Goal: Use online tool/utility: Utilize a website feature to perform a specific function

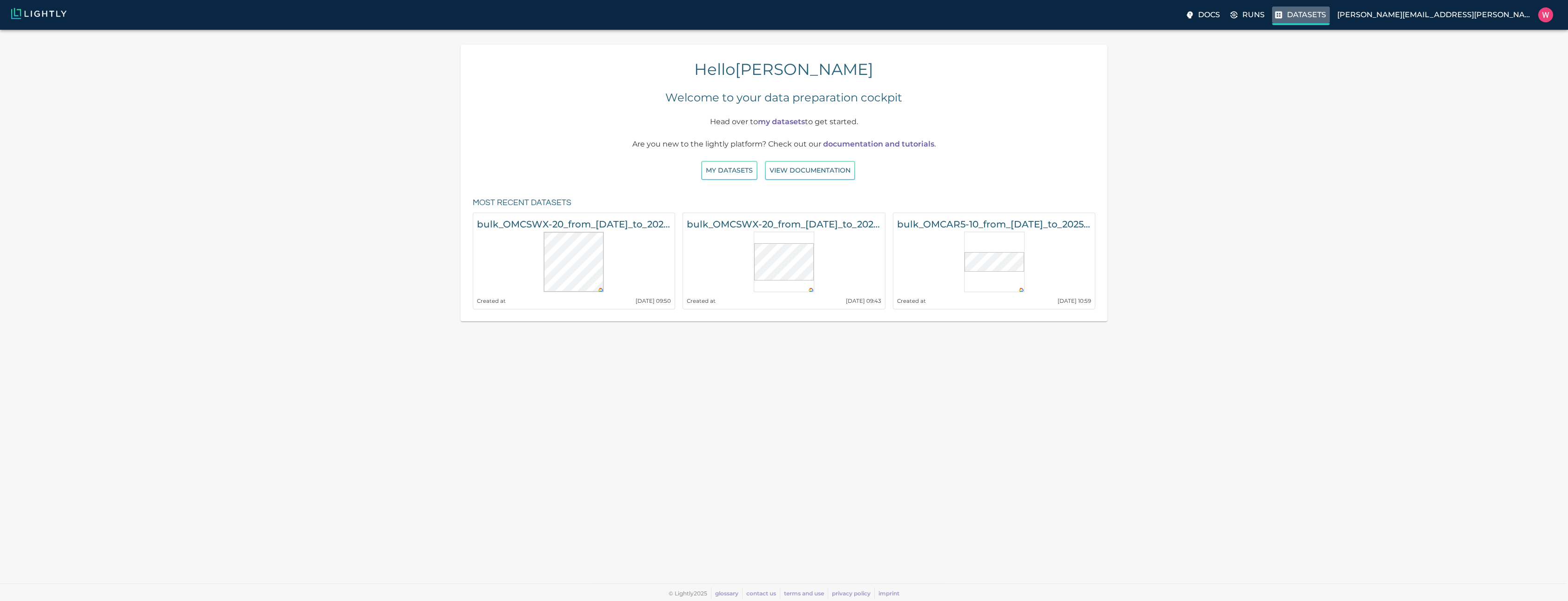
click at [1326, 14] on p "Datasets" at bounding box center [1306, 15] width 39 height 11
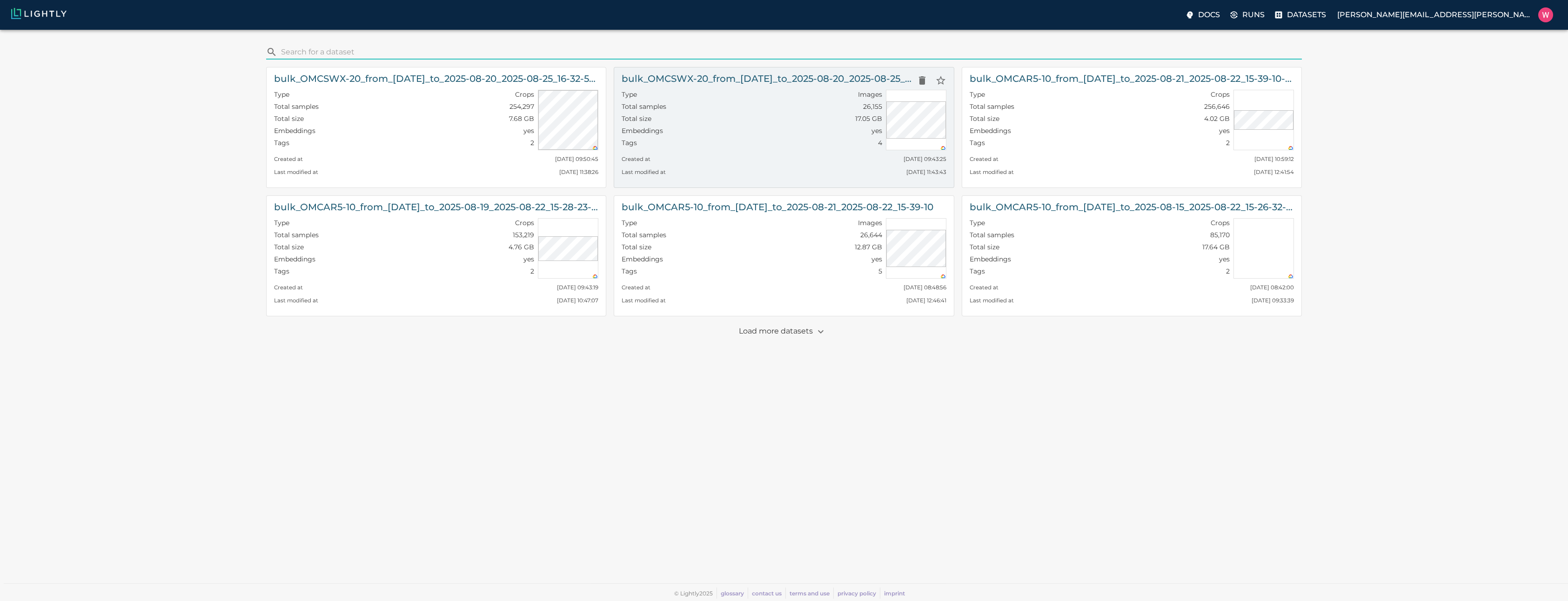
click at [685, 92] on div "Type Images" at bounding box center [751, 96] width 260 height 12
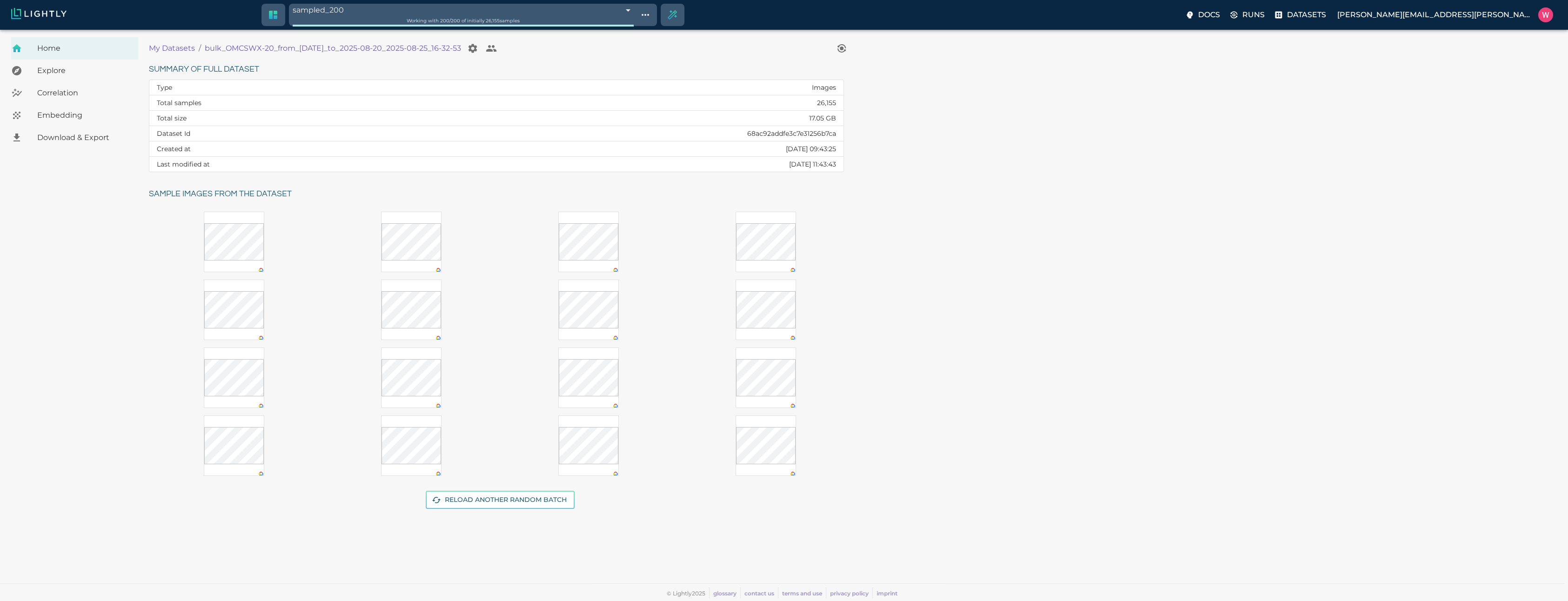
click at [60, 111] on span "Embedding" at bounding box center [84, 115] width 94 height 11
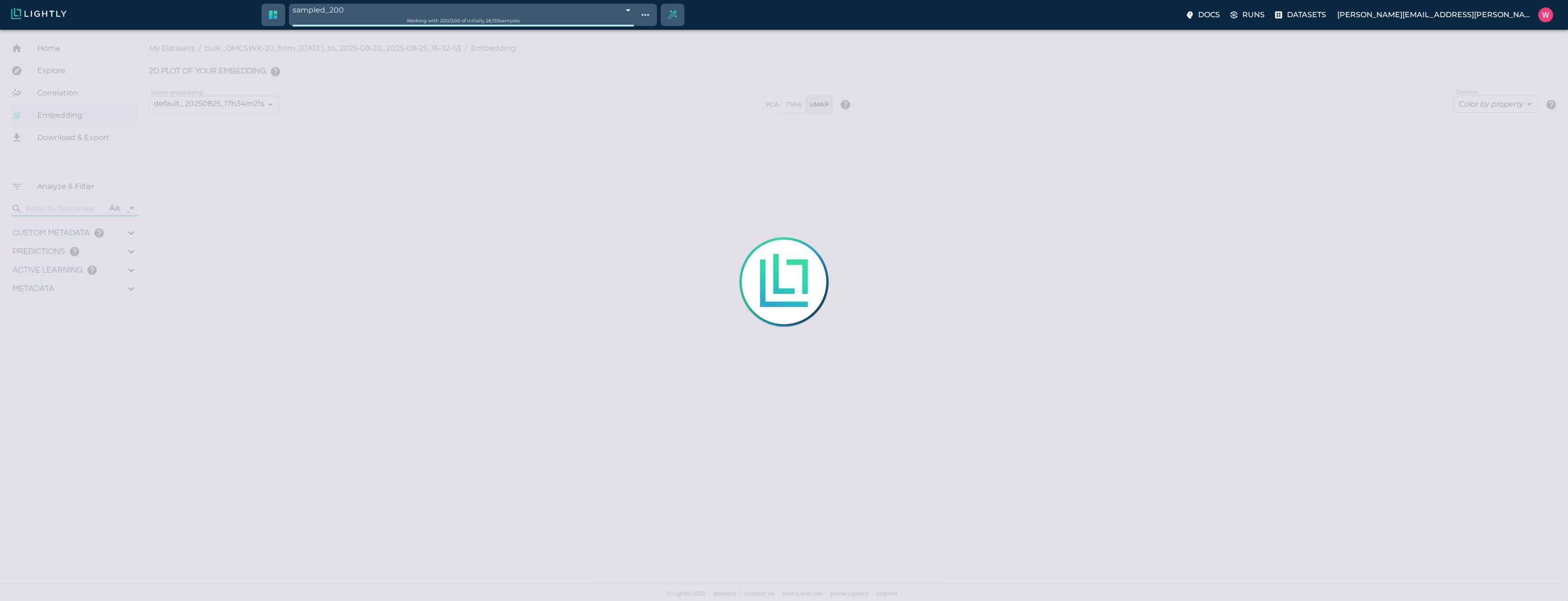
type input "1755708250.73712"
type input "1755723865.80512"
type input "0.999"
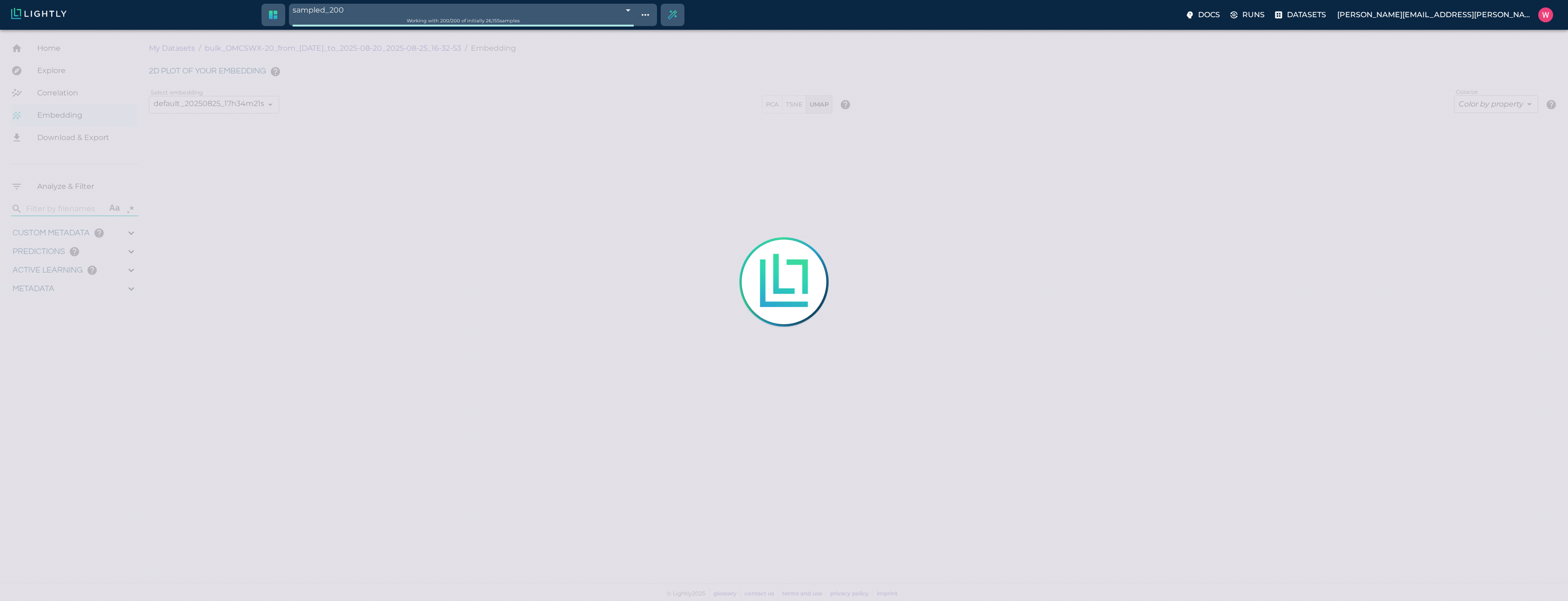
type input "0.998"
type input "9007199254740991"
type input "0.524054527282715"
type input "96.3790545272827"
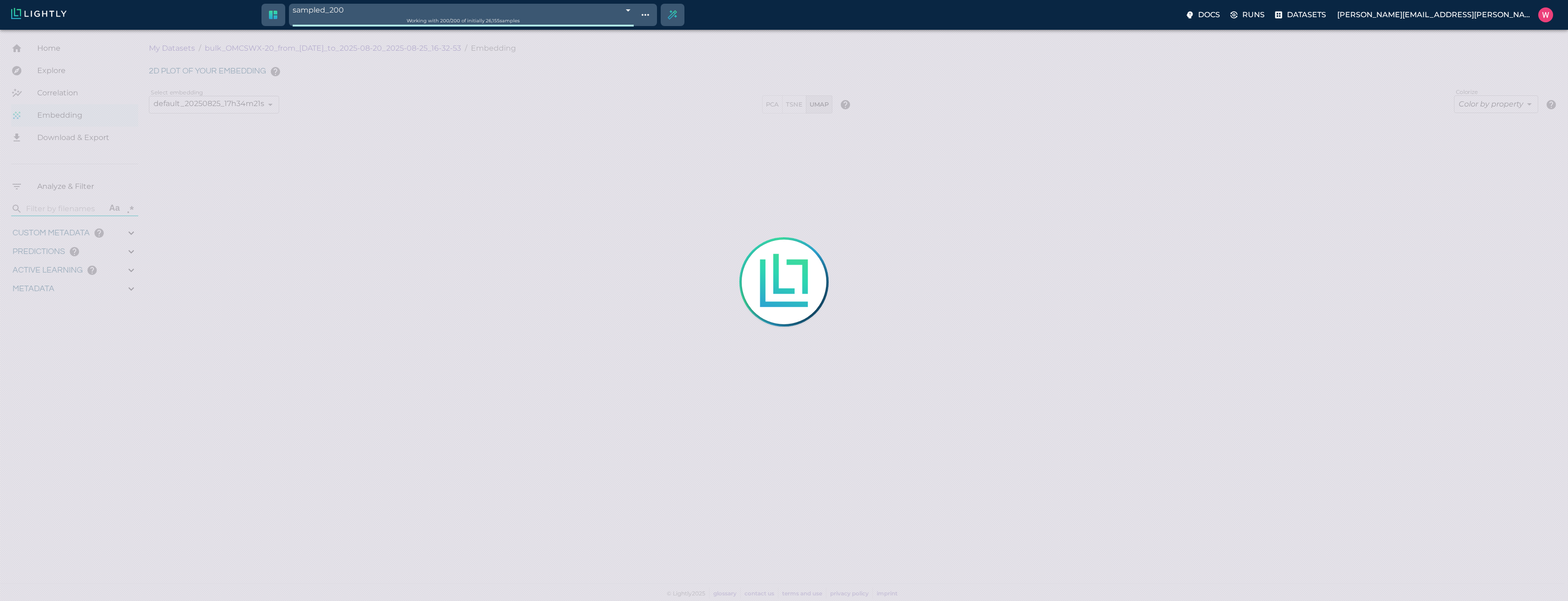
type input "27.408"
type input "1755708250.73712"
type input "1755723865.80512"
type input "0.999"
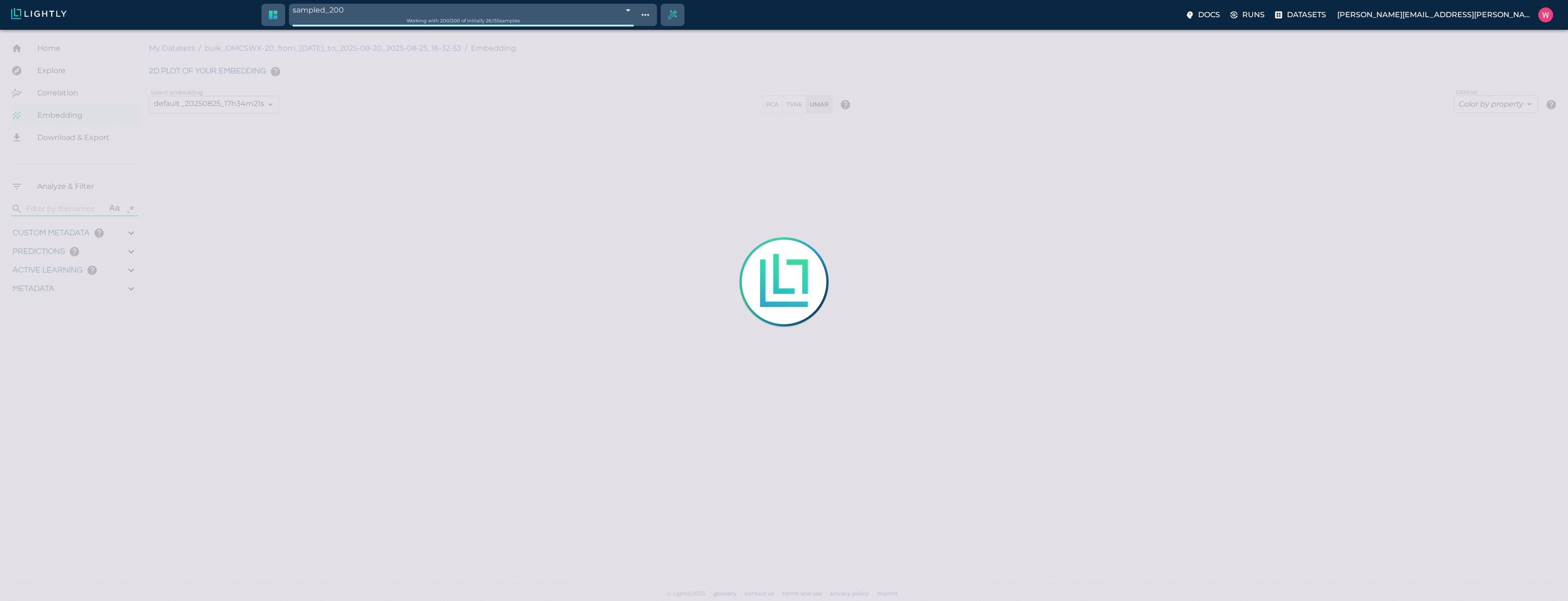
type input "0.999"
type input "0.998"
type input "9007199254740991"
type input "0.524054527282715"
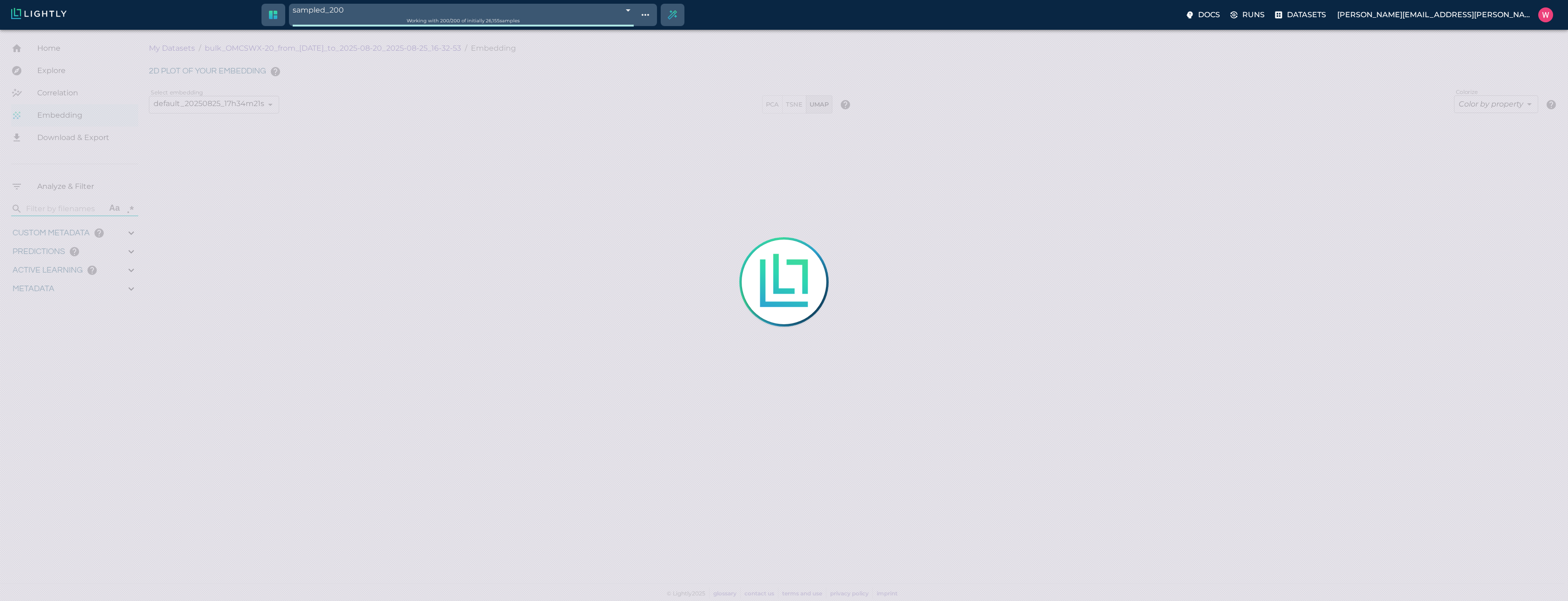
type input "96.3790545272827"
type input "27.408"
type input "1755708250.73712"
type input "1755723865.80512"
type input "0.999"
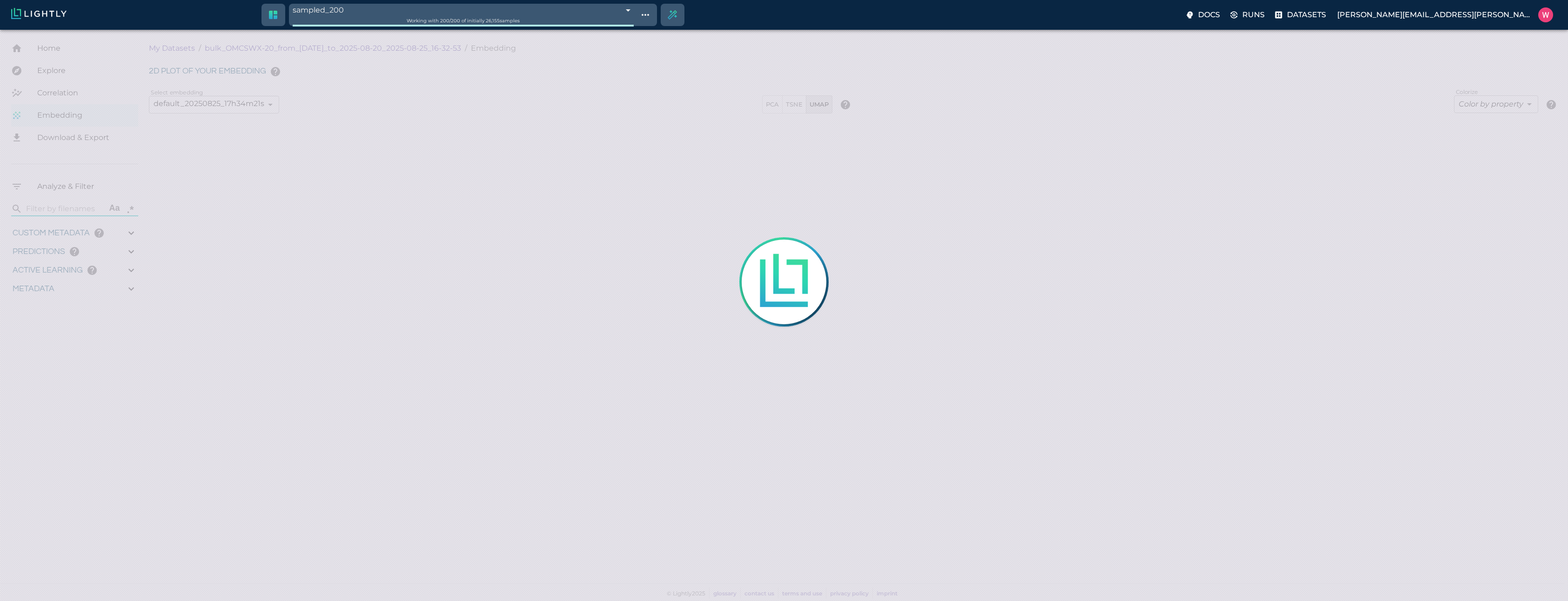
type input "0.999"
type input "0.998"
type input "0.524054527282715"
type input "96.3790545272827"
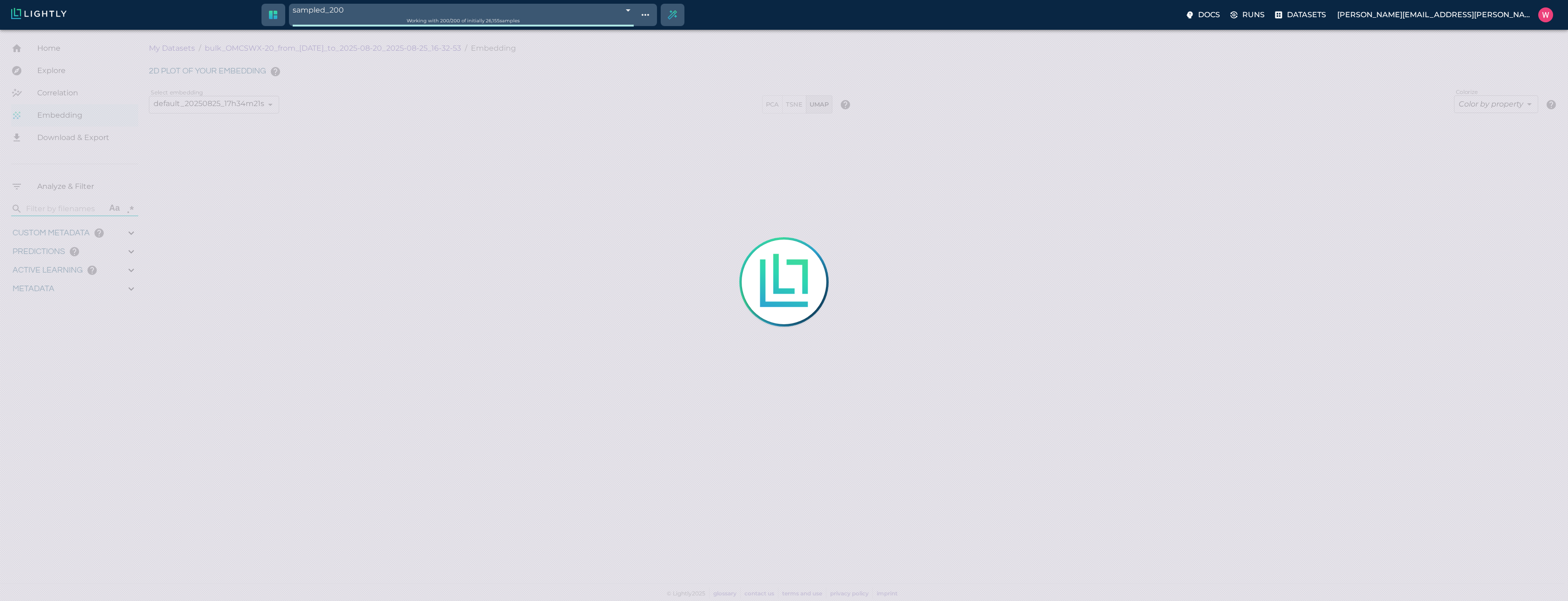
type input "27.408"
type input "1755708250.73712"
type input "1755723865.80512"
type input "0.999"
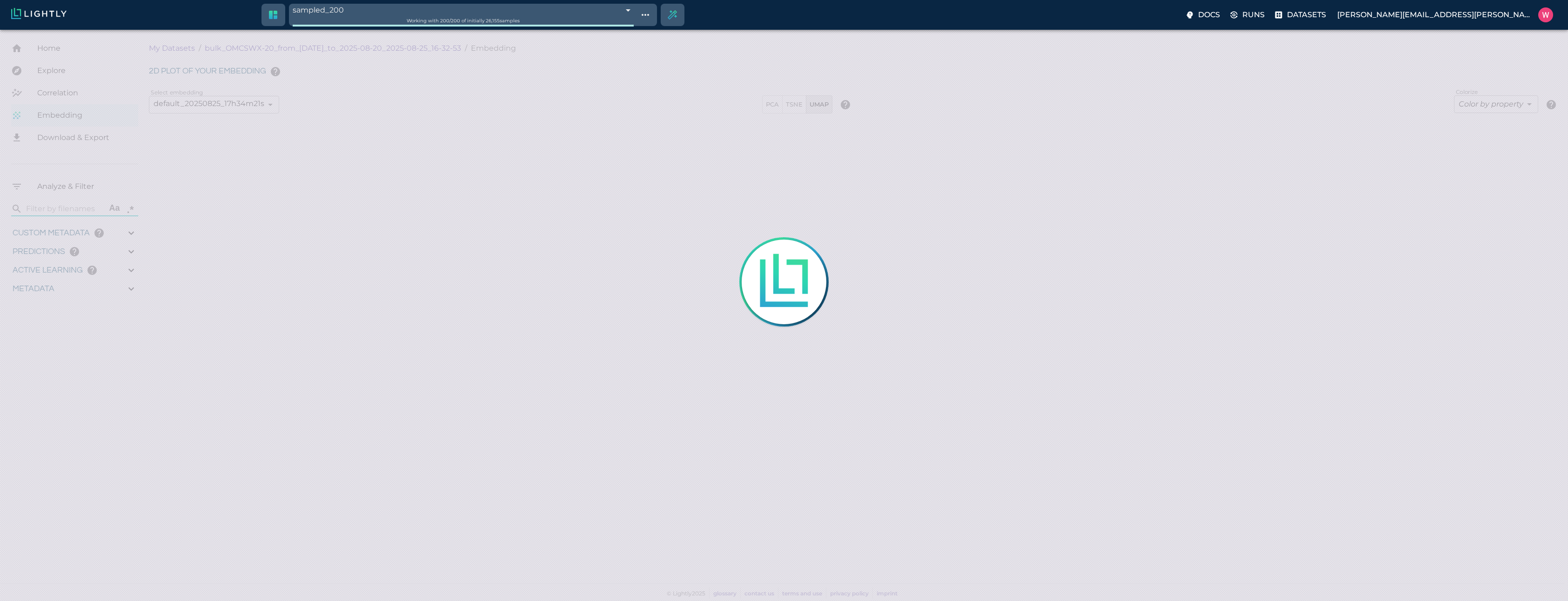
type input "0.999"
type input "0.998"
type input "0.524054527282715"
type input "96.3790545272827"
type input "27.408"
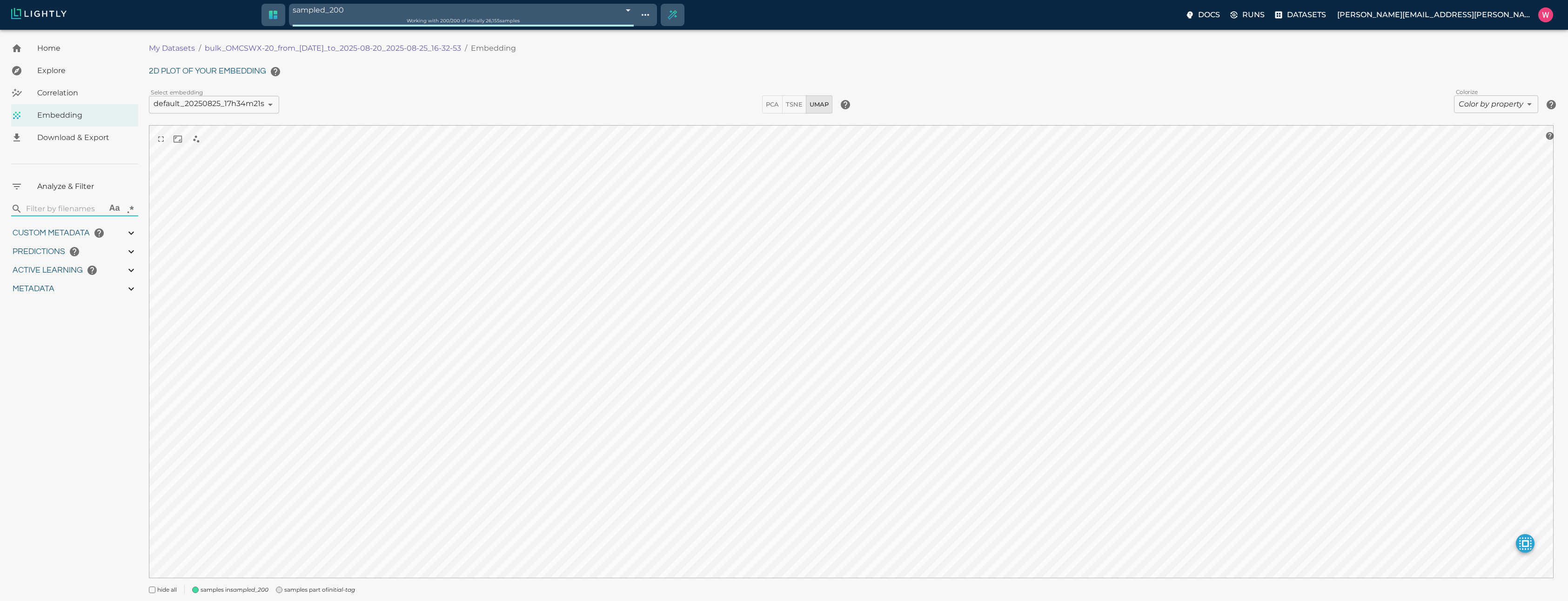
click at [586, 30] on body "sampled_200 68ae0e682a381143b0b70965 Working with 200 / 200 of initially 26,155…" at bounding box center [784, 328] width 1568 height 597
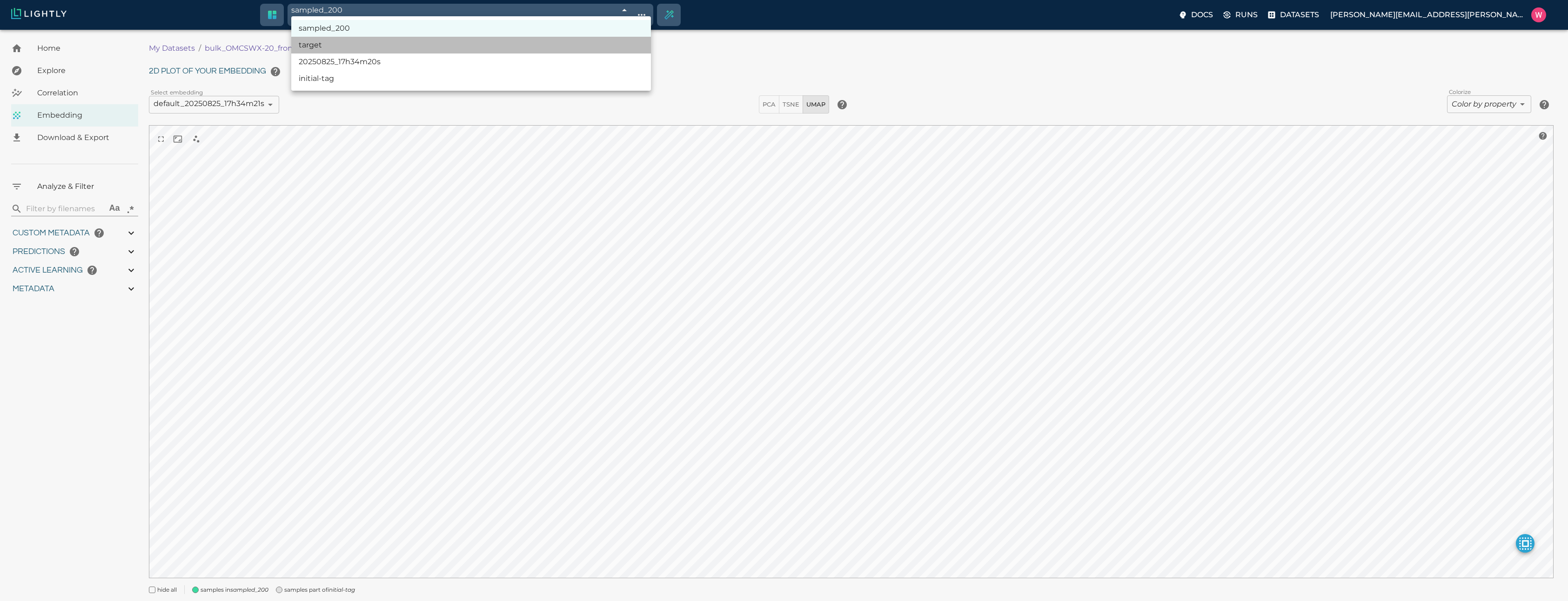
click at [564, 46] on li "target" at bounding box center [471, 45] width 360 height 17
type input "68ae00112a381143b0b5b00b"
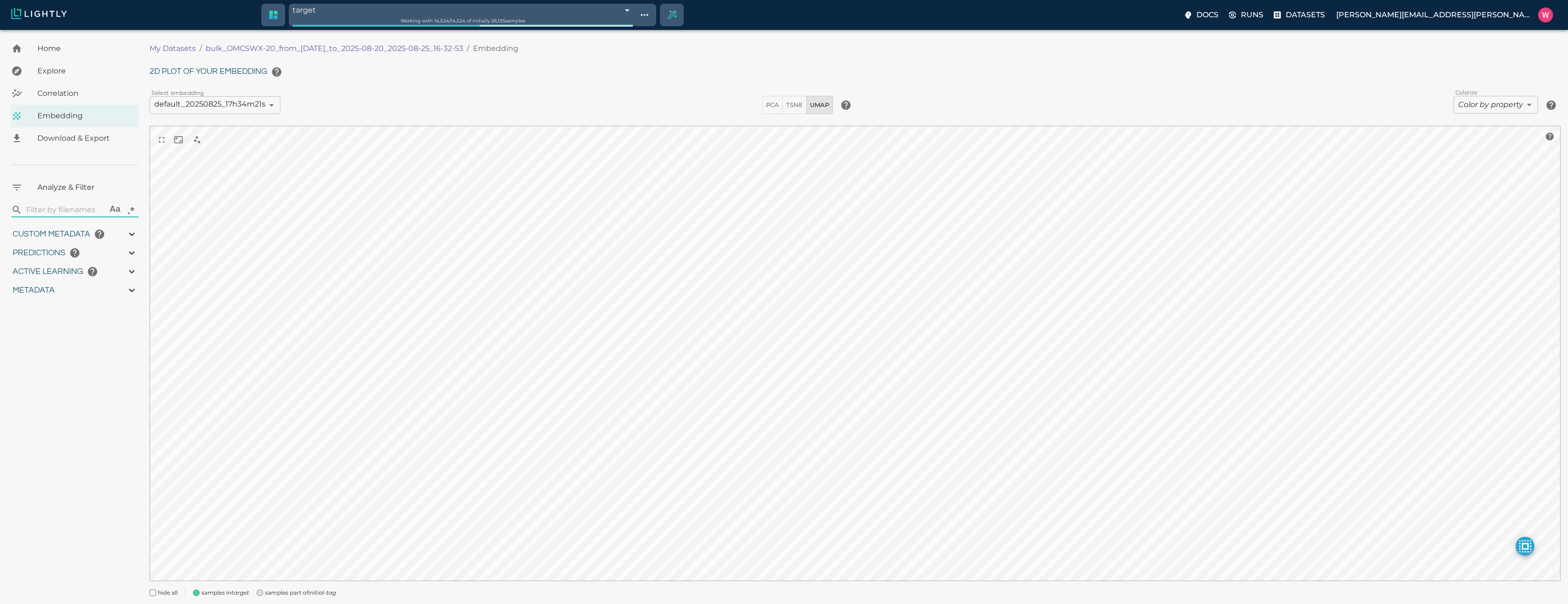
type input "1755708250.73712"
type input "1755723865.80512"
type input "0.999"
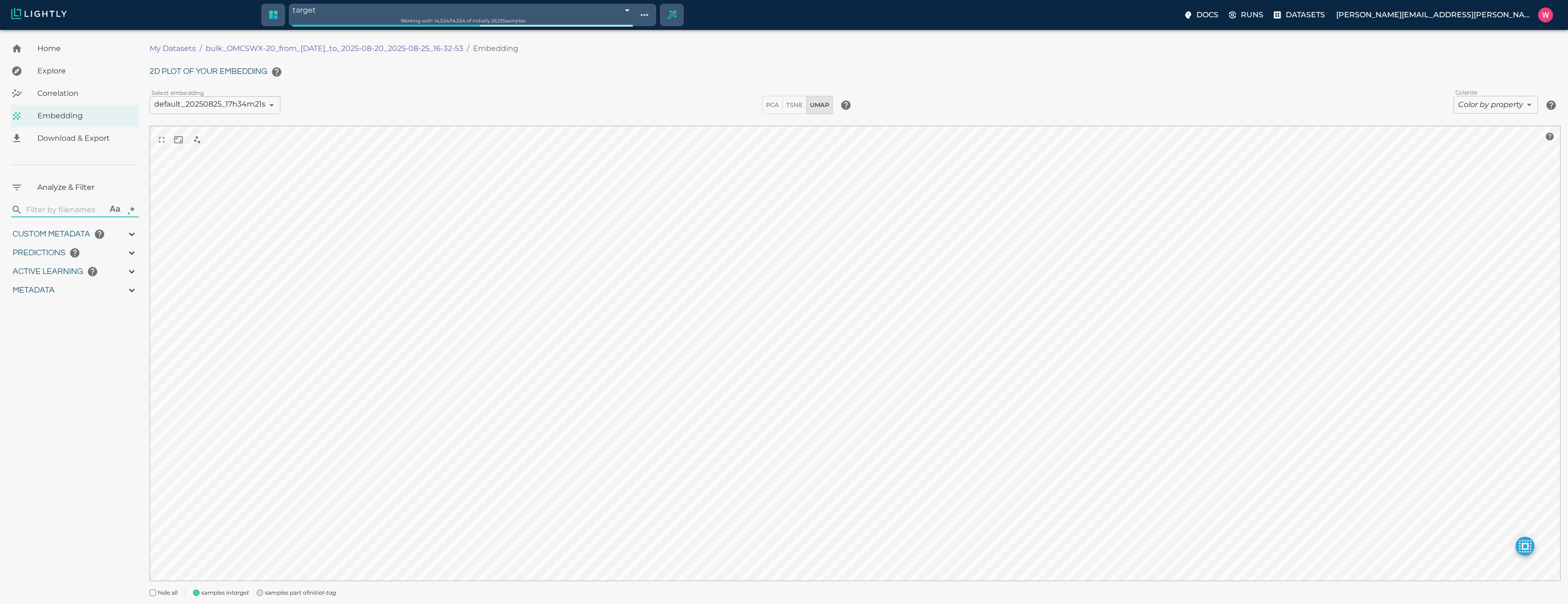
type input "0.998"
type input "9007199254740991"
type input "0.524054527282715"
type input "96.3790545272827"
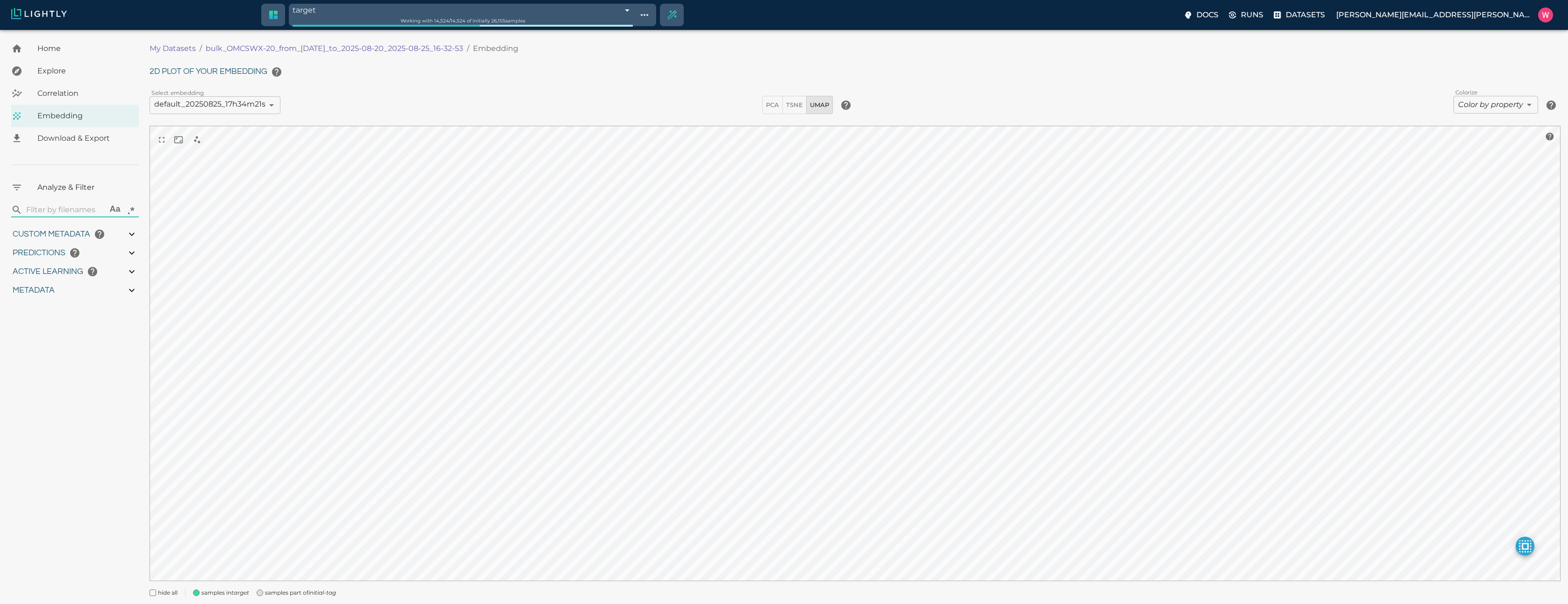
type input "27.408"
type input "1755708250.73712"
type input "1755723865.80512"
type input "0.999"
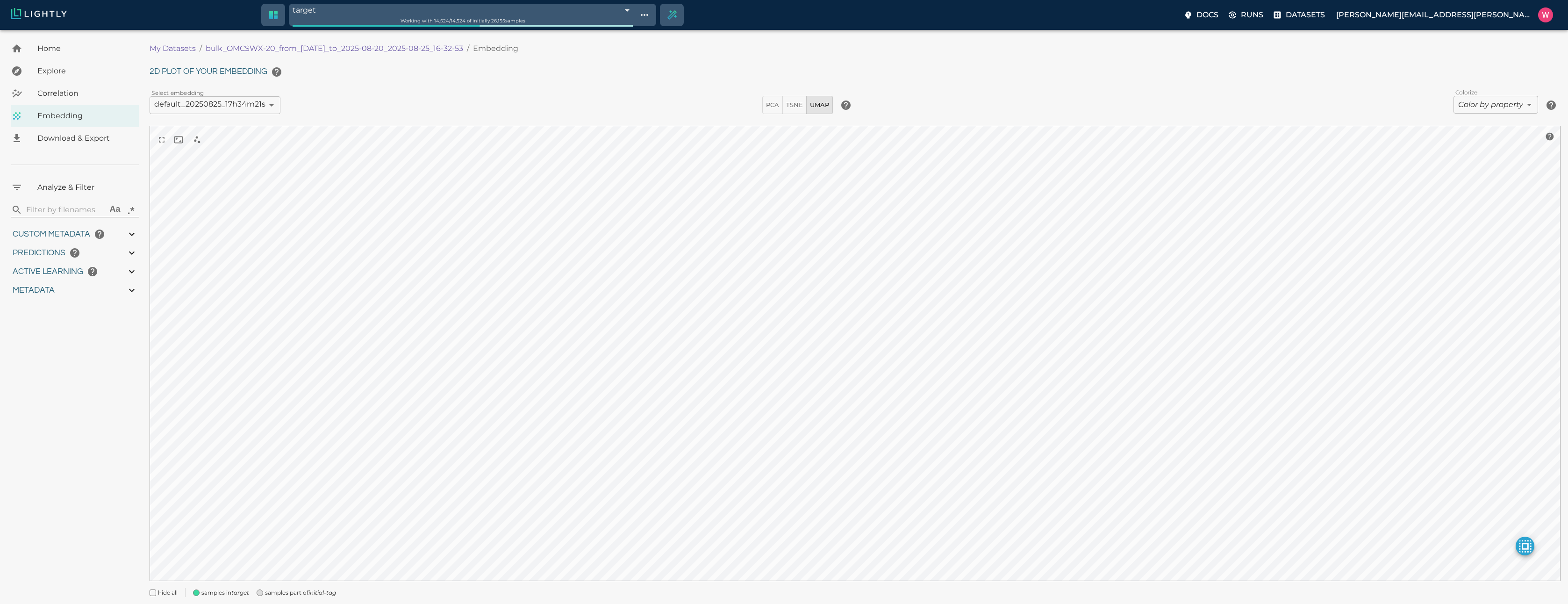
type input "0.999"
type input "0.998"
type input "9007199254740991"
type input "0.524054527282715"
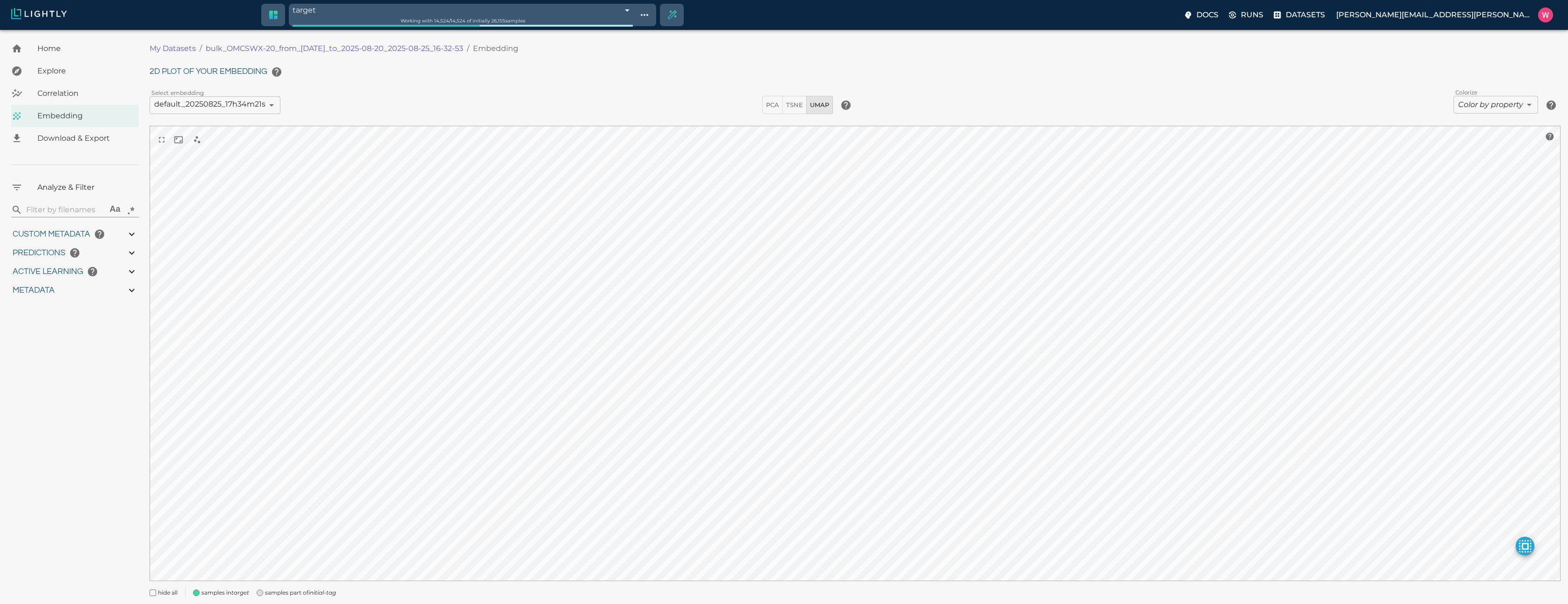
type input "96.3790545272827"
type input "27.408"
type input "1755708250.73712"
type input "1755723865.80512"
type input "0.999"
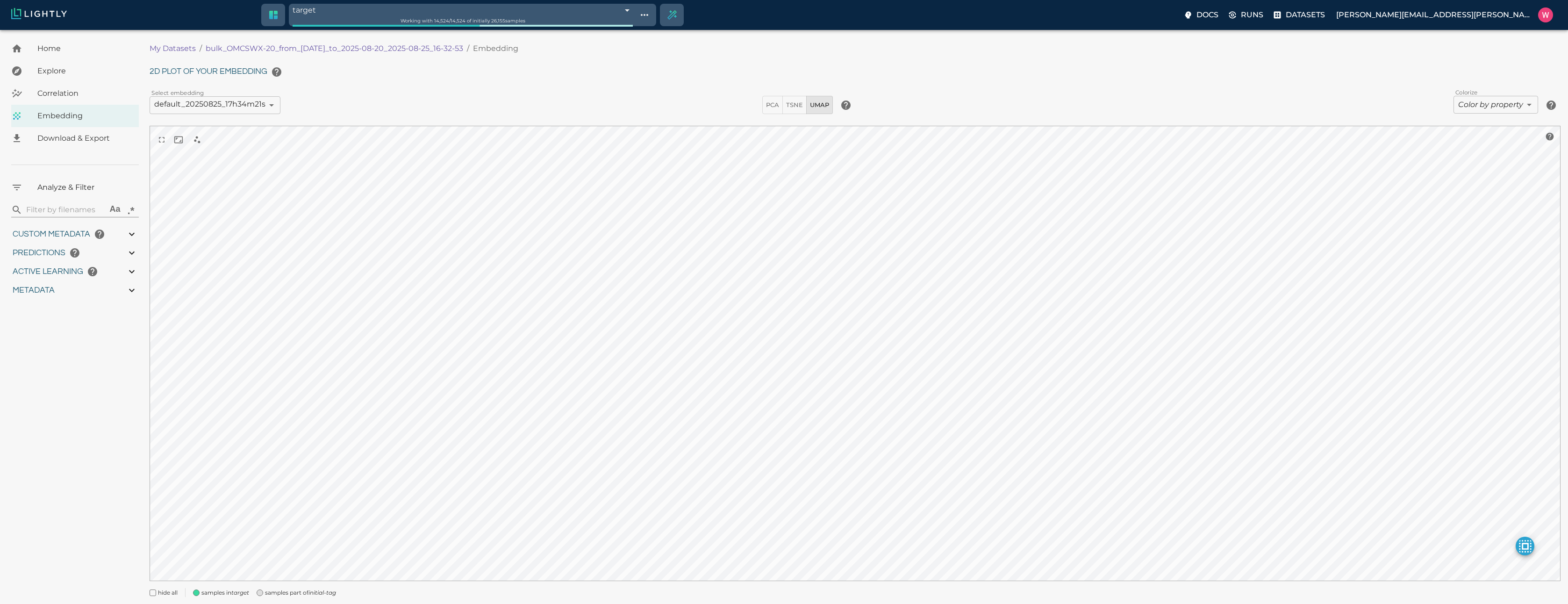
type input "0.999"
type input "0.998"
type input "0.524054527282715"
type input "96.3790545272827"
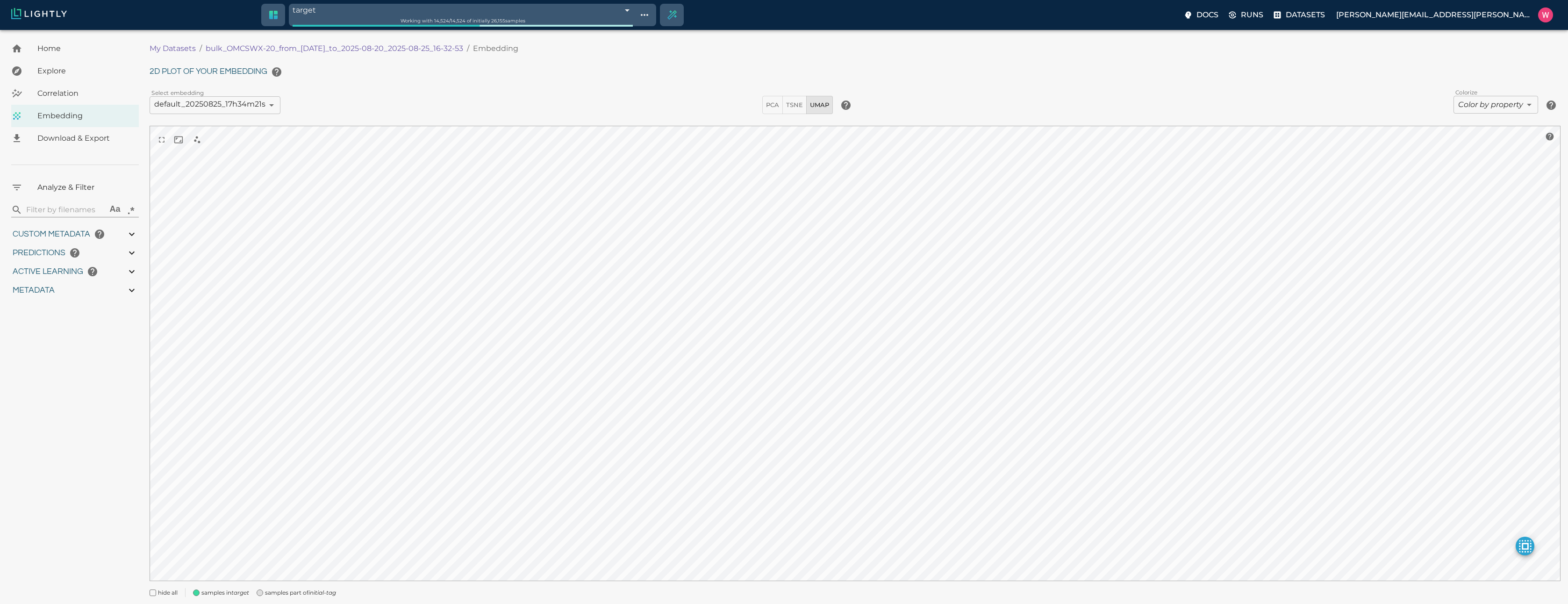
type input "27.408"
type input "1755708250.73712"
type input "1755723865.80512"
type input "0.999"
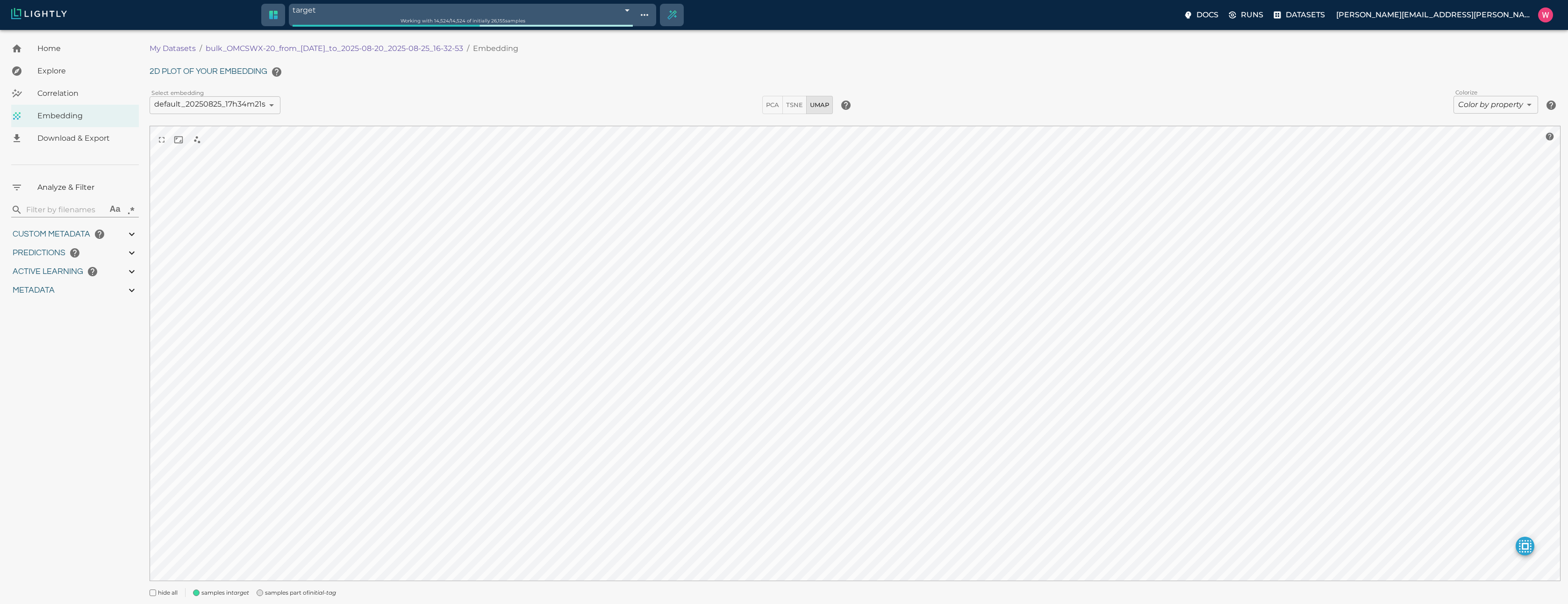
type input "0.999"
type input "0.998"
type input "0.524054527282715"
type input "96.3790545272827"
type input "27.408"
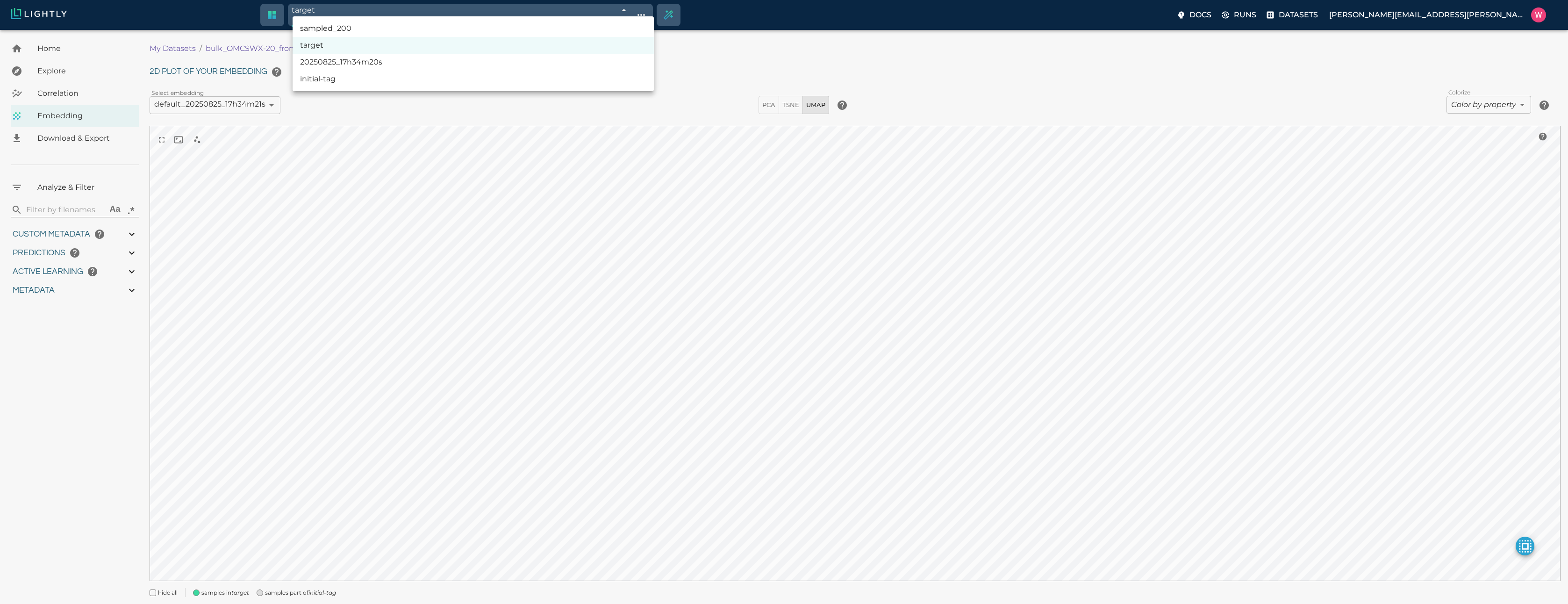
click at [553, 30] on body "target 68ae00112a381143b0b5b00b Working with 14,524 / 14,524 of initially 26,15…" at bounding box center [784, 330] width 1568 height 600
click at [537, 25] on li "sampled_200" at bounding box center [473, 29] width 361 height 17
type input "68ae0e682a381143b0b70965"
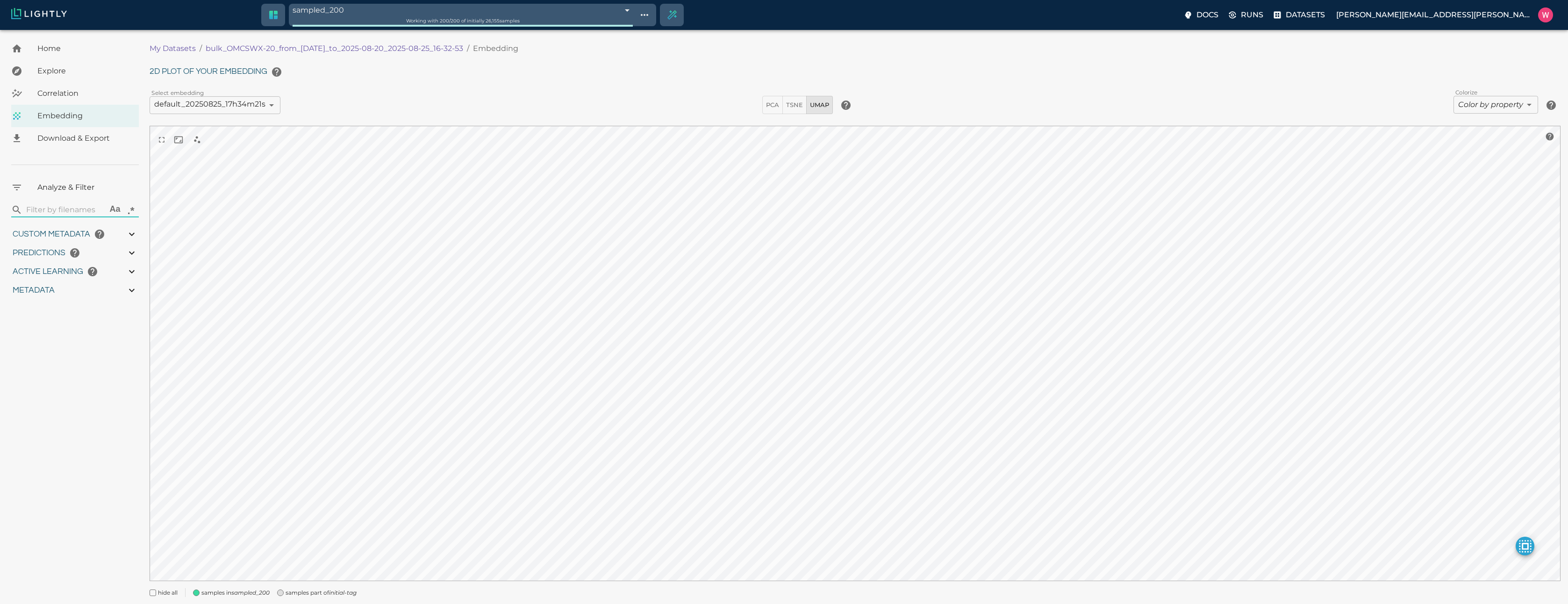
type input "1755708250.73712"
type input "1755723865.80512"
type input "0.999"
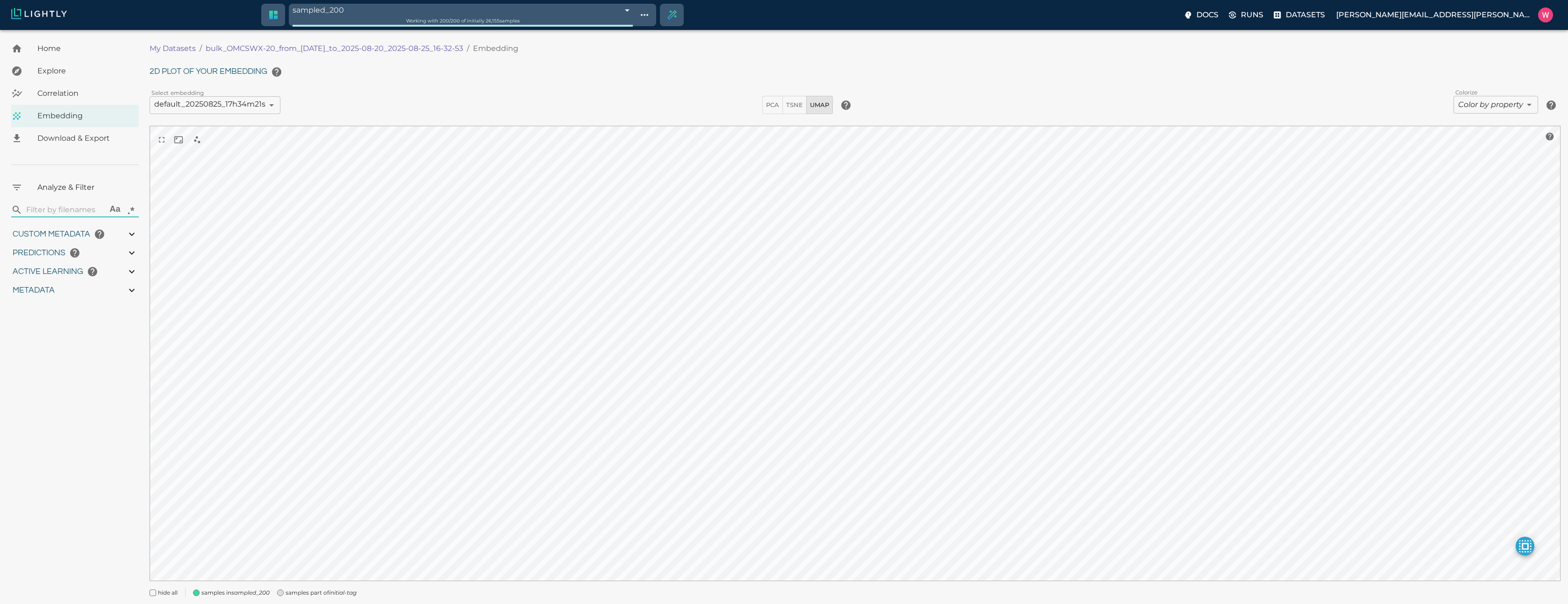
type input "0.998"
type input "9007199254740991"
type input "0.524054527282715"
type input "96.3790545272827"
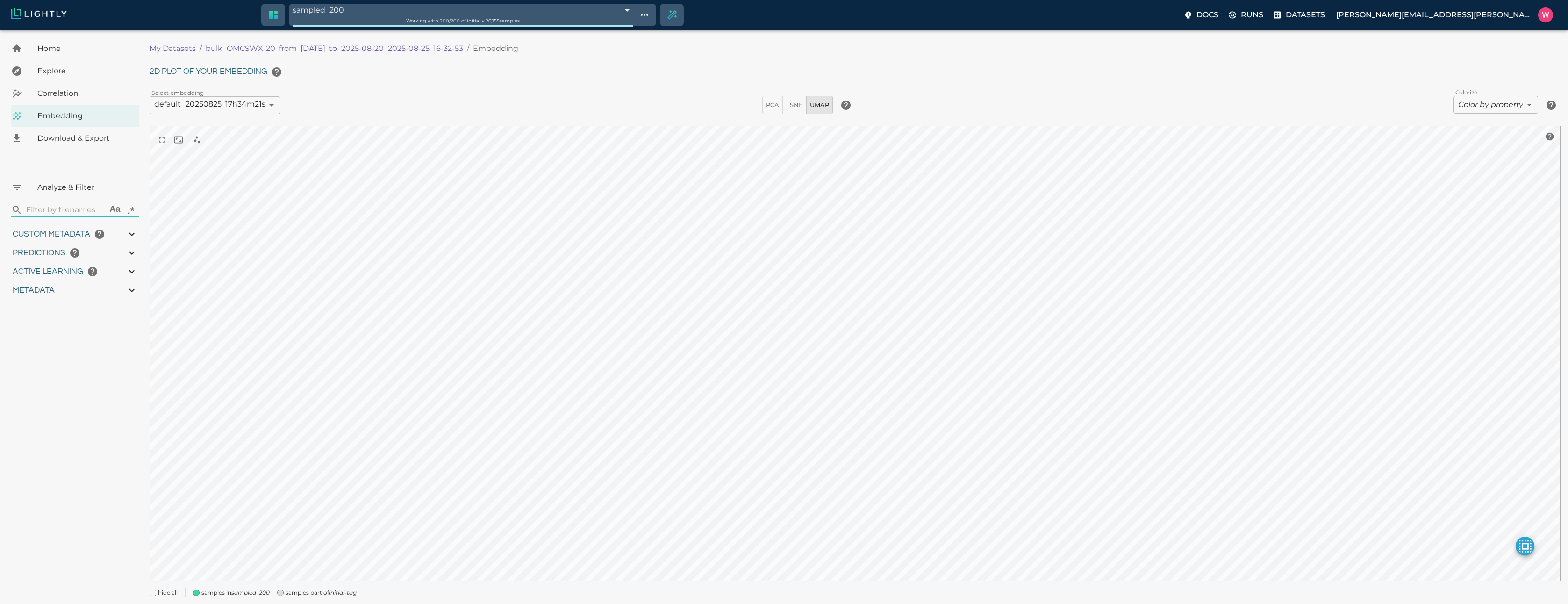
type input "27.408"
type input "1755708250.73712"
type input "1755723865.80512"
type input "0.999"
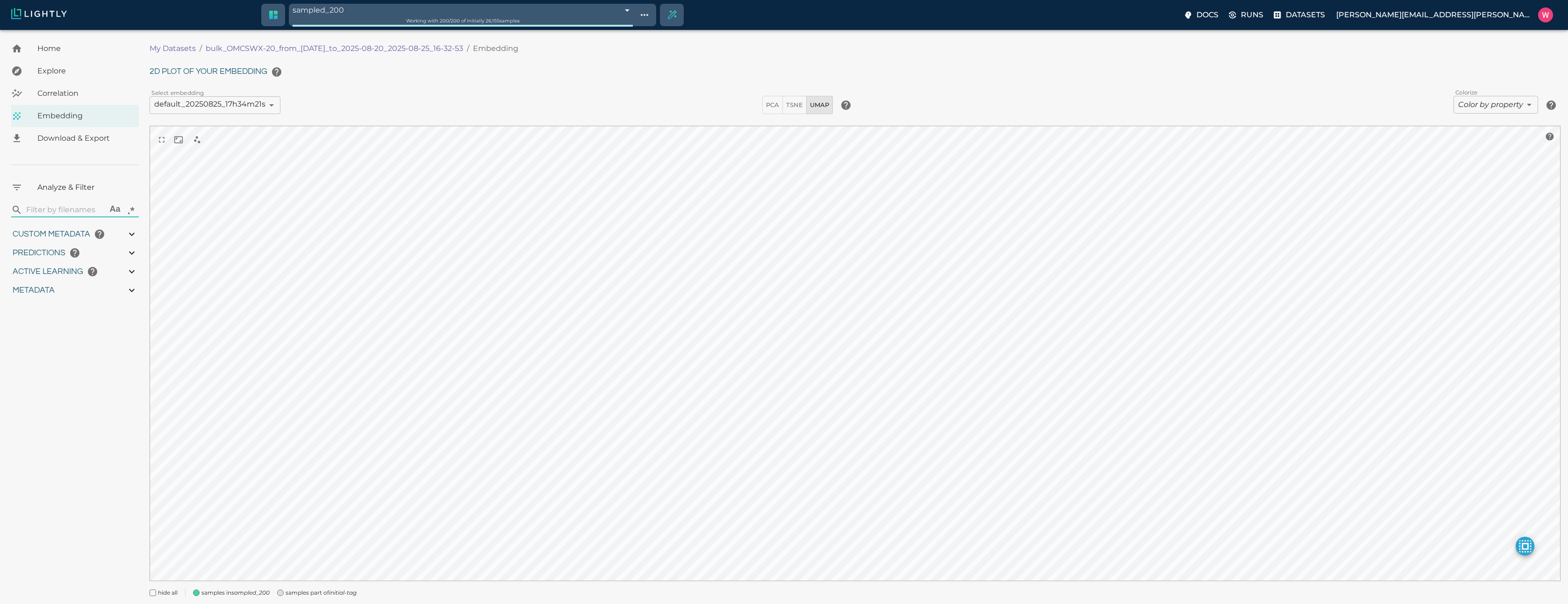
type input "0.999"
type input "0.998"
type input "9007199254740991"
type input "0.524054527282715"
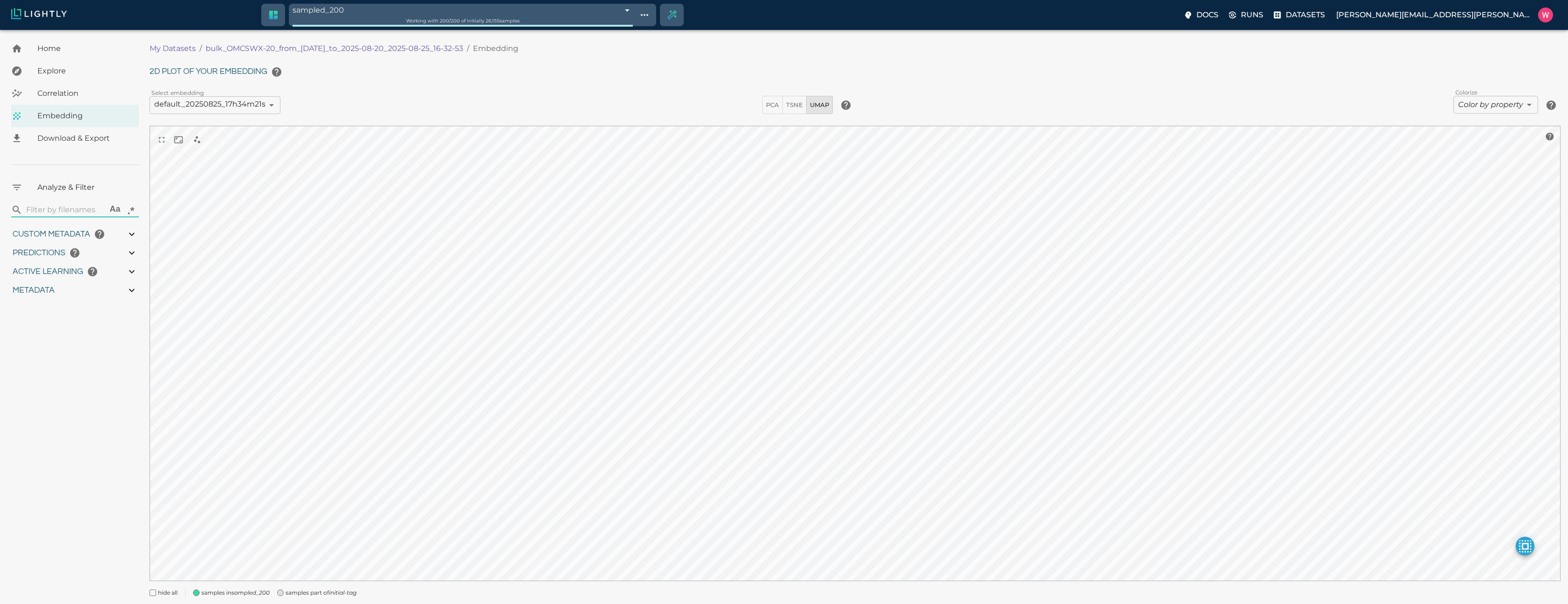
type input "96.3790545272827"
type input "27.408"
type input "1755708250.73712"
type input "1755723865.80512"
type input "0.999"
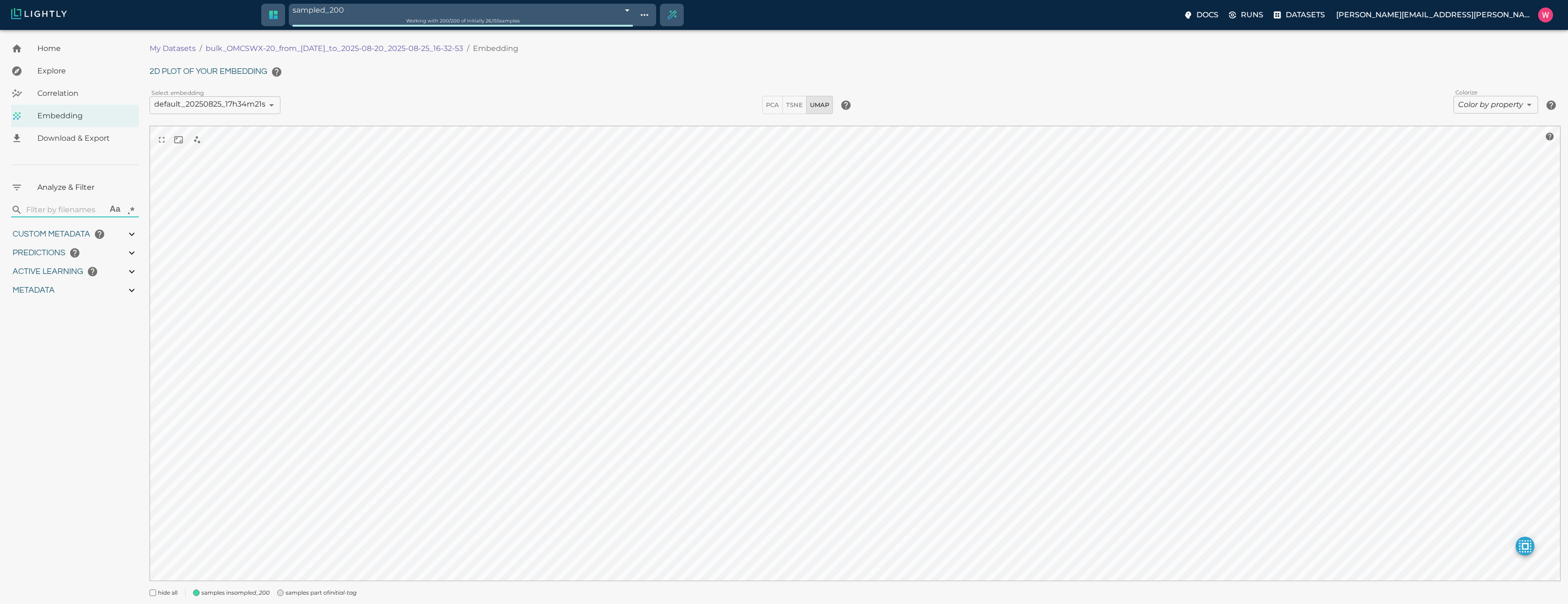
type input "0.999"
type input "0.998"
type input "0.524054527282715"
type input "96.3790545272827"
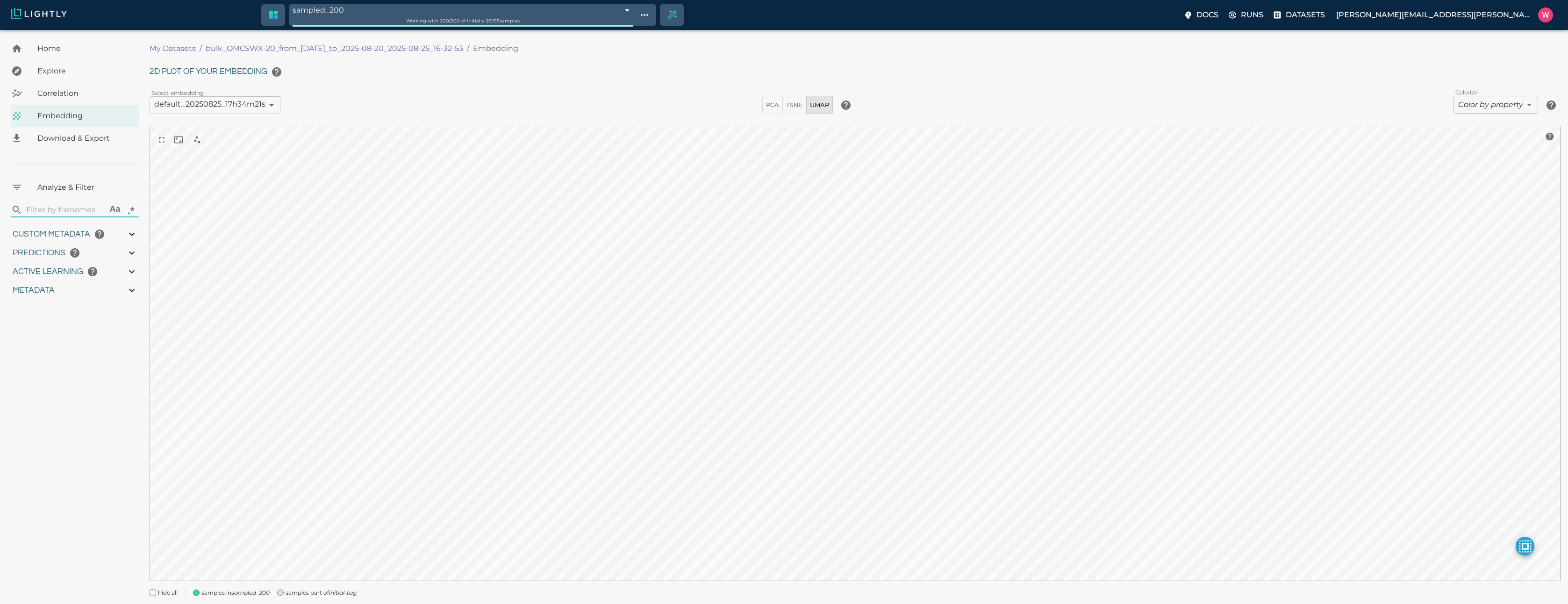
type input "27.408"
type input "1755708250.73712"
type input "1755723865.80512"
type input "0.999"
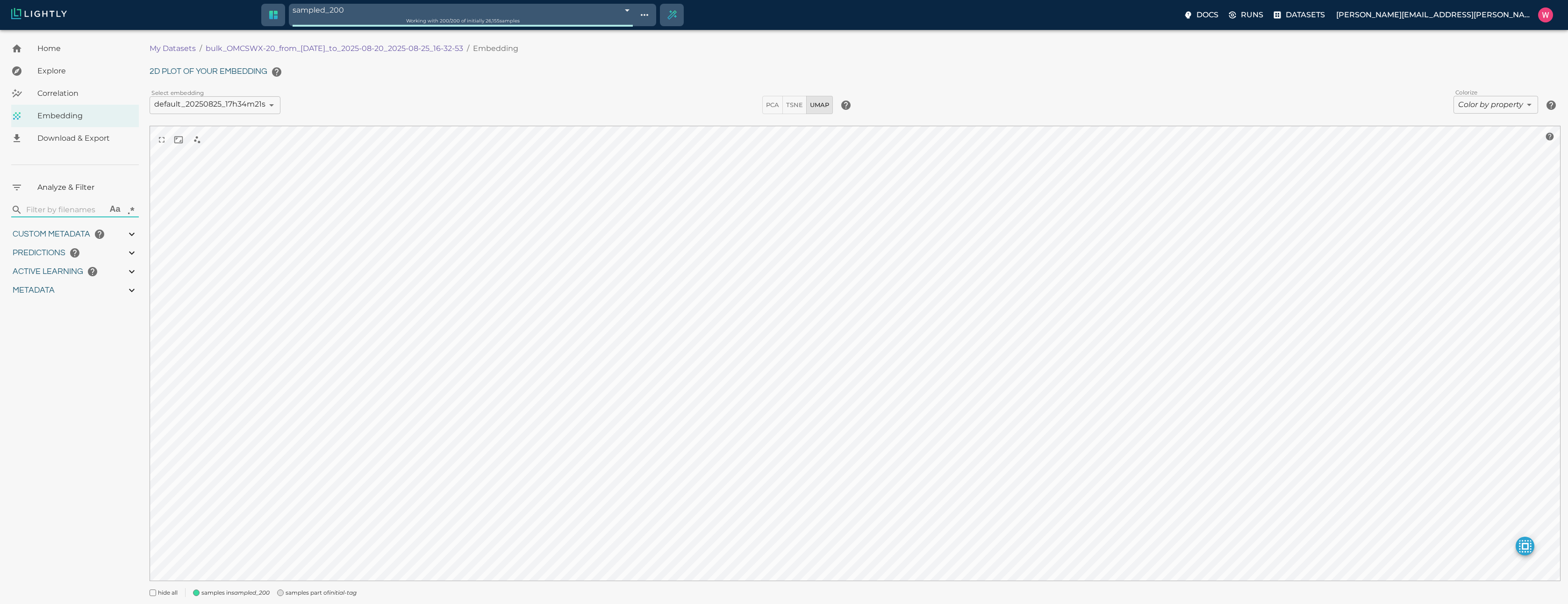
type input "0.999"
type input "0.998"
type input "0.524054527282715"
type input "96.3790545272827"
type input "27.408"
